Goal: Information Seeking & Learning: Find specific fact

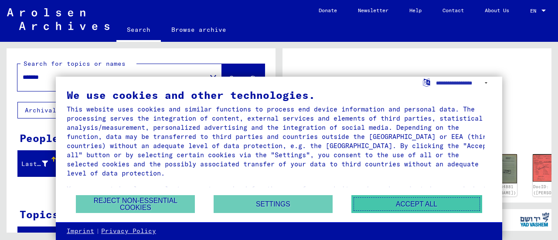
click at [407, 204] on button "Accept all" at bounding box center [417, 204] width 131 height 18
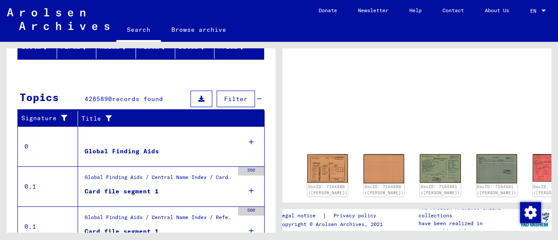
scroll to position [131, 0]
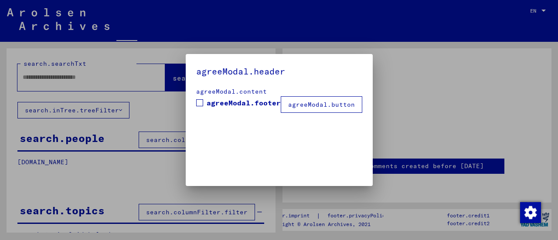
type input "*******"
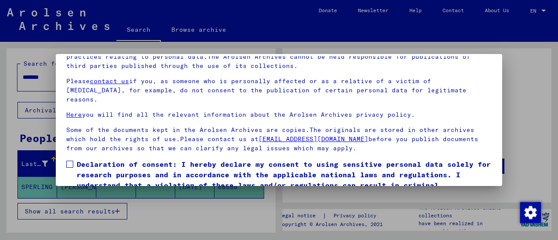
scroll to position [68, 0]
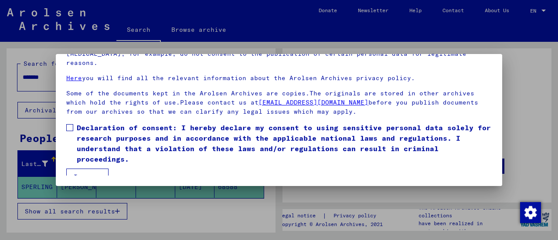
click at [85, 169] on button "I agree" at bounding box center [87, 177] width 42 height 17
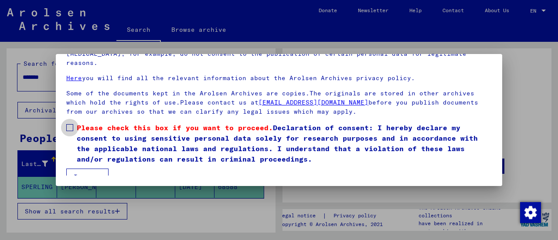
click at [71, 124] on span at bounding box center [69, 127] width 7 height 7
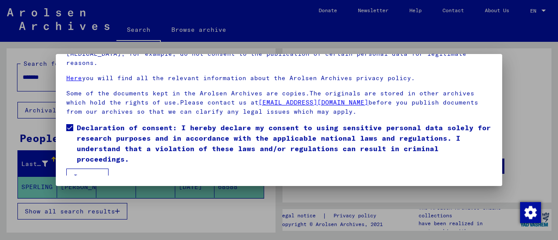
click at [92, 169] on button "I agree" at bounding box center [87, 177] width 42 height 17
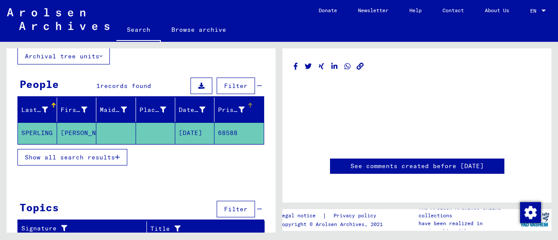
scroll to position [56, 0]
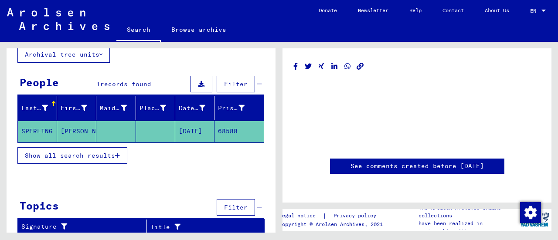
click at [42, 130] on mat-cell "SPERLING" at bounding box center [37, 131] width 39 height 21
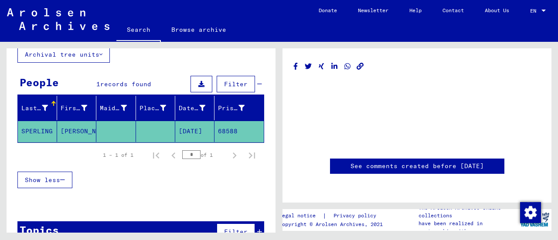
click at [51, 129] on mat-cell "SPERLING" at bounding box center [37, 131] width 39 height 21
click at [232, 130] on mat-cell "68588" at bounding box center [239, 131] width 49 height 21
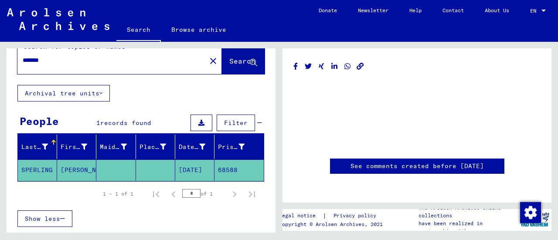
scroll to position [17, 0]
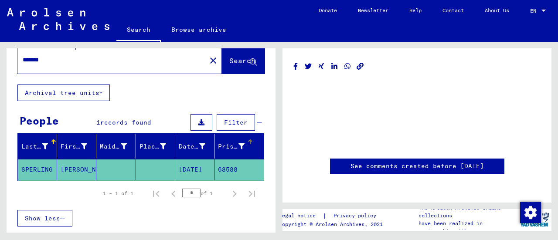
click at [225, 144] on div "Prisoner #" at bounding box center [231, 146] width 27 height 9
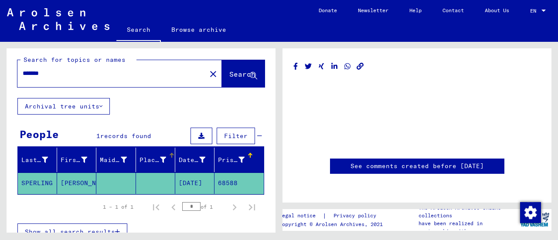
scroll to position [0, 0]
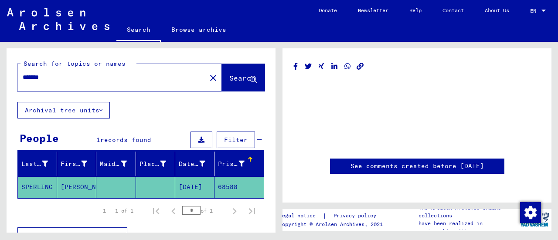
click at [45, 184] on mat-cell "SPERLING" at bounding box center [37, 187] width 39 height 21
click at [139, 140] on span "records found" at bounding box center [125, 140] width 51 height 8
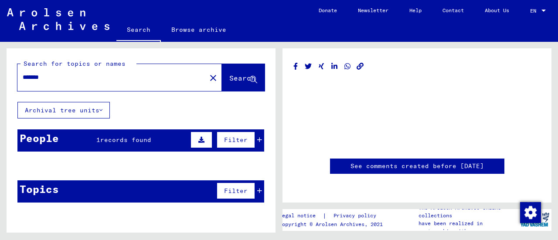
click at [139, 140] on span "records found" at bounding box center [125, 140] width 51 height 8
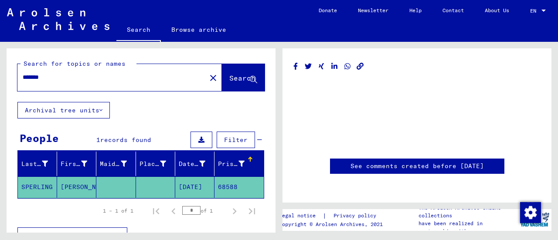
click at [62, 185] on mat-cell "[PERSON_NAME]" at bounding box center [76, 187] width 39 height 21
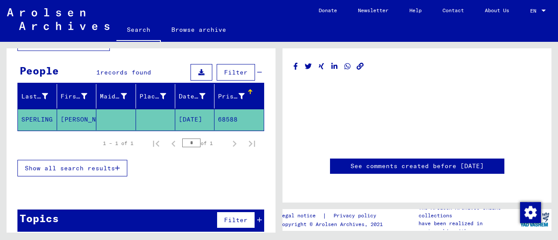
scroll to position [73, 0]
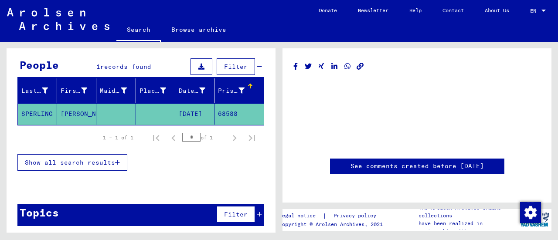
drag, startPoint x: 234, startPoint y: 112, endPoint x: 211, endPoint y: 115, distance: 22.9
click at [215, 115] on mat-cell "68588" at bounding box center [239, 113] width 49 height 21
copy mat-cell "68588"
click at [198, 67] on icon at bounding box center [201, 67] width 6 height 6
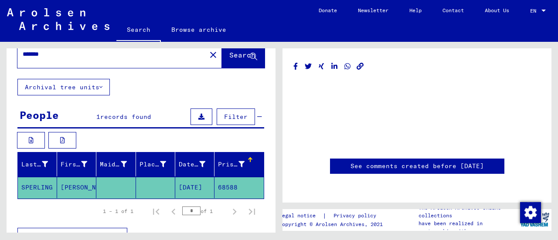
scroll to position [10, 0]
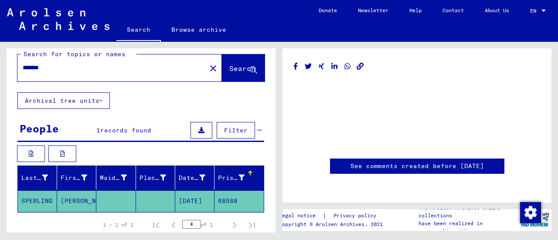
click at [198, 130] on icon at bounding box center [201, 130] width 6 height 6
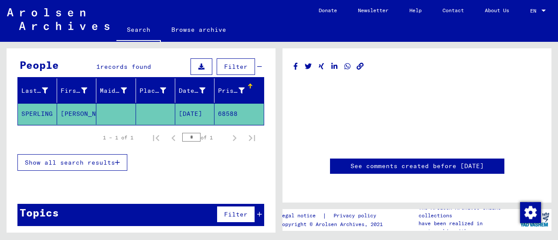
scroll to position [73, 0]
click at [73, 164] on span "Show all search results" at bounding box center [70, 163] width 90 height 8
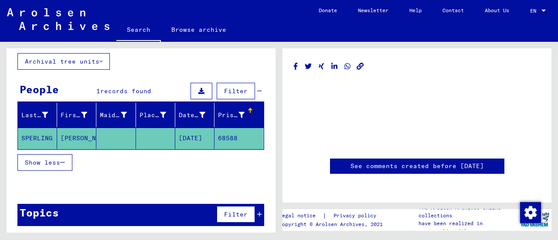
click at [45, 137] on mat-cell "SPERLING" at bounding box center [37, 138] width 39 height 21
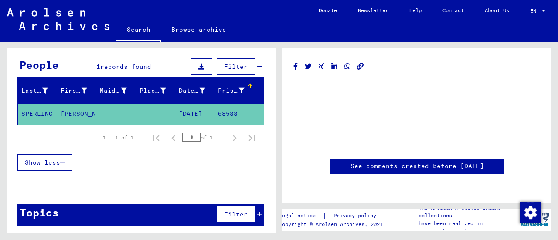
click at [228, 113] on mat-cell "68588" at bounding box center [239, 113] width 49 height 21
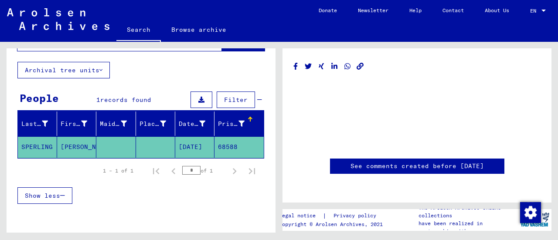
scroll to position [0, 0]
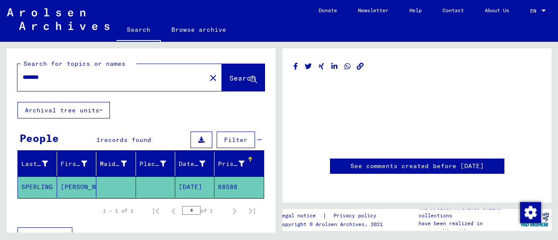
click at [229, 81] on span "Search" at bounding box center [242, 78] width 26 height 9
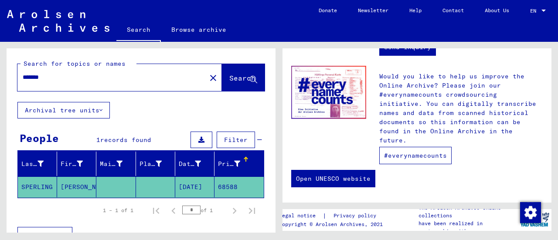
scroll to position [445, 0]
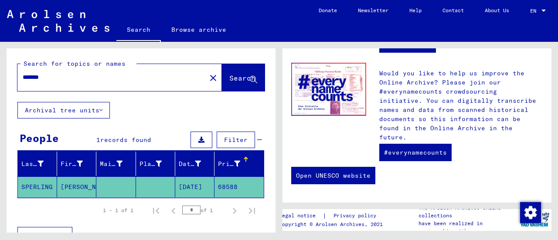
click at [31, 187] on mat-cell "SPERLING" at bounding box center [37, 187] width 39 height 21
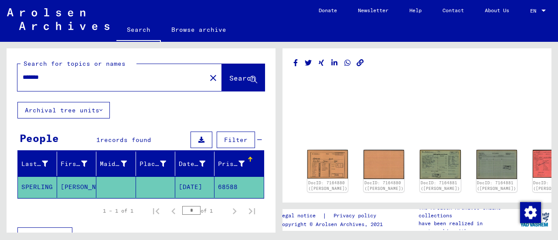
scroll to position [34, 0]
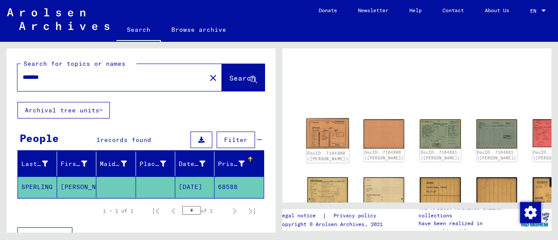
click at [314, 130] on img at bounding box center [328, 134] width 43 height 30
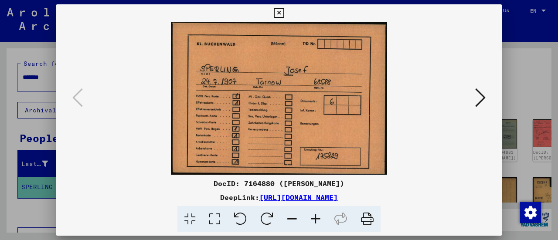
click at [477, 98] on icon at bounding box center [481, 97] width 10 height 21
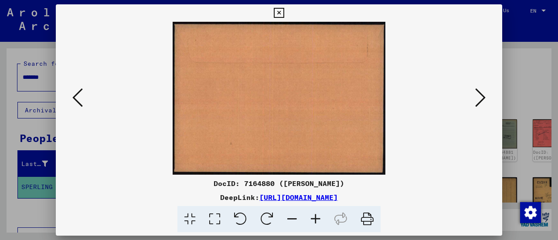
drag, startPoint x: 287, startPoint y: 93, endPoint x: 287, endPoint y: 143, distance: 49.7
click at [288, 143] on img at bounding box center [279, 98] width 387 height 153
click at [481, 99] on icon at bounding box center [481, 97] width 10 height 21
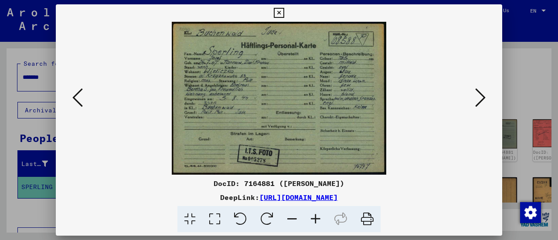
click at [479, 104] on icon at bounding box center [481, 97] width 10 height 21
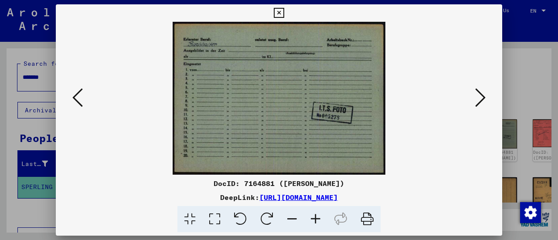
click at [478, 101] on icon at bounding box center [481, 97] width 10 height 21
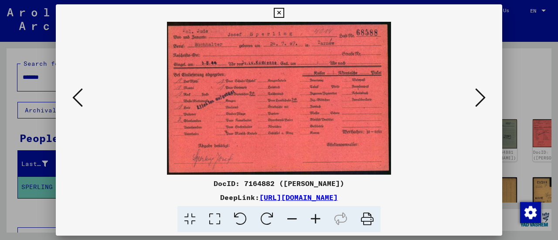
click at [480, 98] on icon at bounding box center [481, 97] width 10 height 21
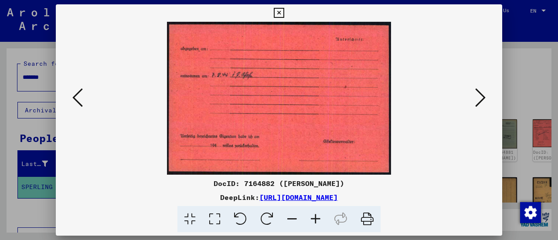
click at [480, 97] on icon at bounding box center [481, 97] width 10 height 21
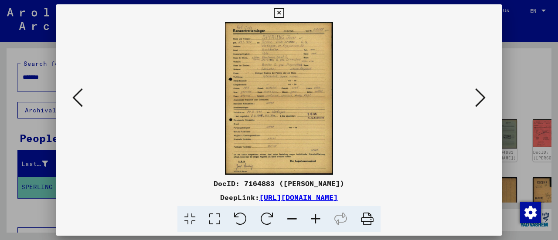
click at [288, 116] on img at bounding box center [279, 98] width 387 height 153
click at [483, 96] on icon at bounding box center [481, 97] width 10 height 21
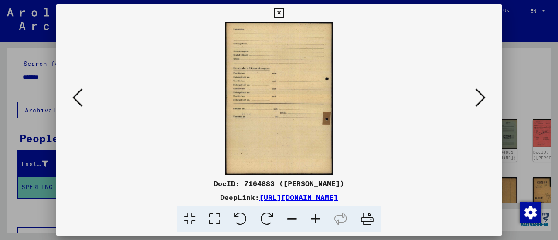
click at [483, 97] on icon at bounding box center [481, 97] width 10 height 21
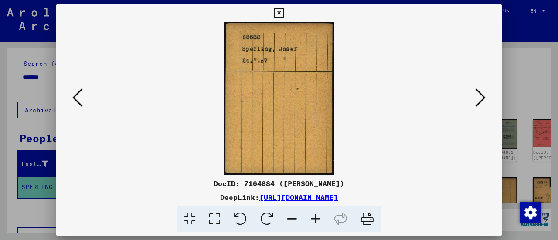
click at [483, 97] on icon at bounding box center [481, 97] width 10 height 21
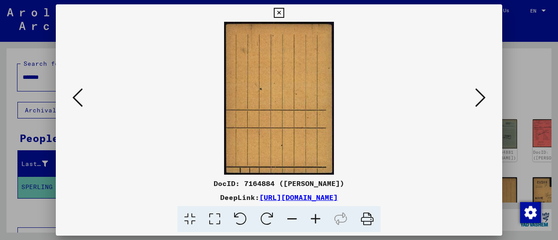
click at [483, 97] on icon at bounding box center [481, 97] width 10 height 21
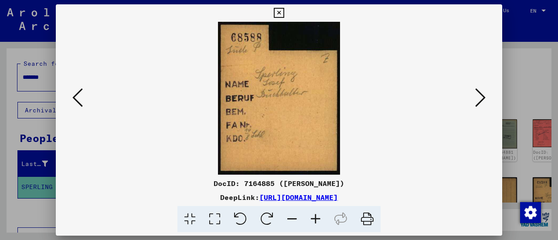
click at [481, 98] on icon at bounding box center [481, 97] width 10 height 21
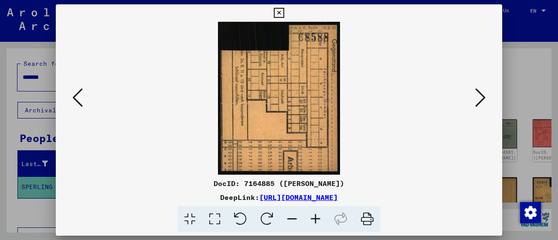
click at [481, 98] on icon at bounding box center [481, 97] width 10 height 21
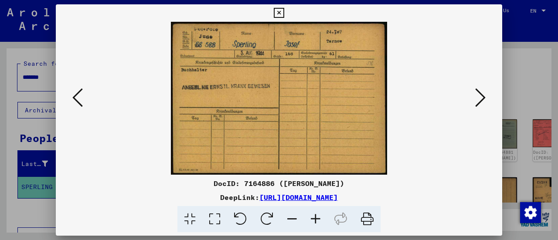
click at [481, 99] on icon at bounding box center [481, 97] width 10 height 21
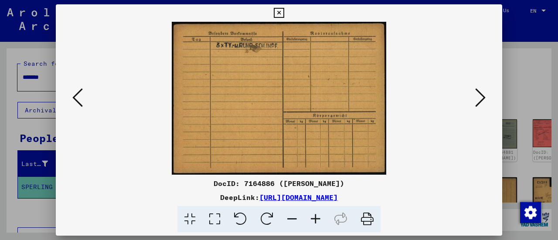
click at [481, 99] on icon at bounding box center [481, 97] width 10 height 21
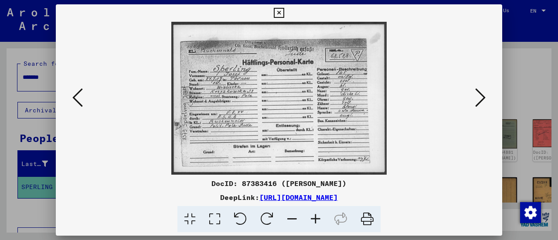
click at [476, 103] on icon at bounding box center [481, 97] width 10 height 21
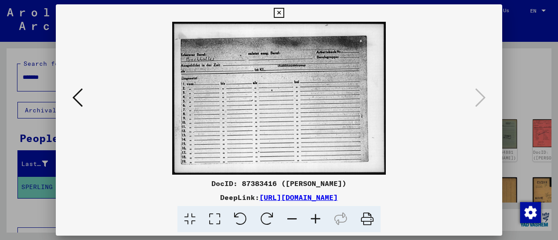
click at [279, 15] on icon at bounding box center [279, 13] width 10 height 10
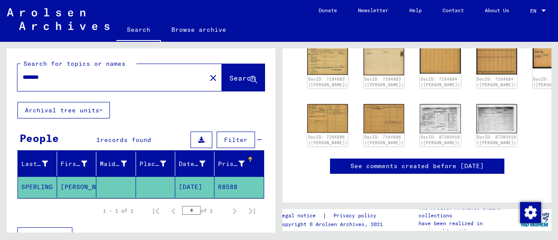
scroll to position [209, 0]
click at [476, 103] on img at bounding box center [497, 118] width 43 height 31
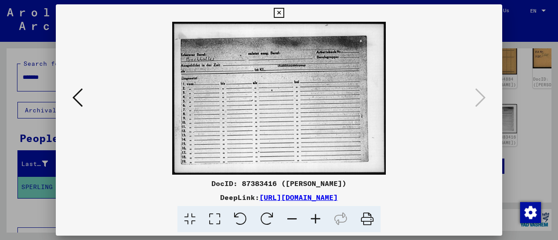
click at [77, 99] on icon at bounding box center [77, 97] width 10 height 21
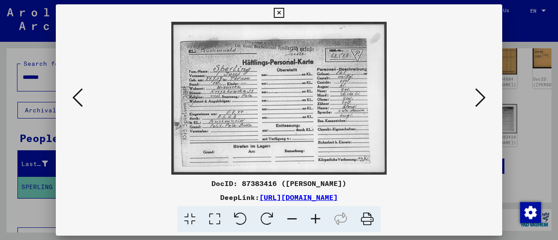
click at [275, 11] on icon at bounding box center [279, 13] width 10 height 10
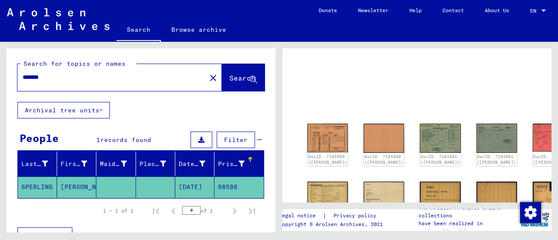
scroll to position [0, 0]
